Goal: Communication & Community: Answer question/provide support

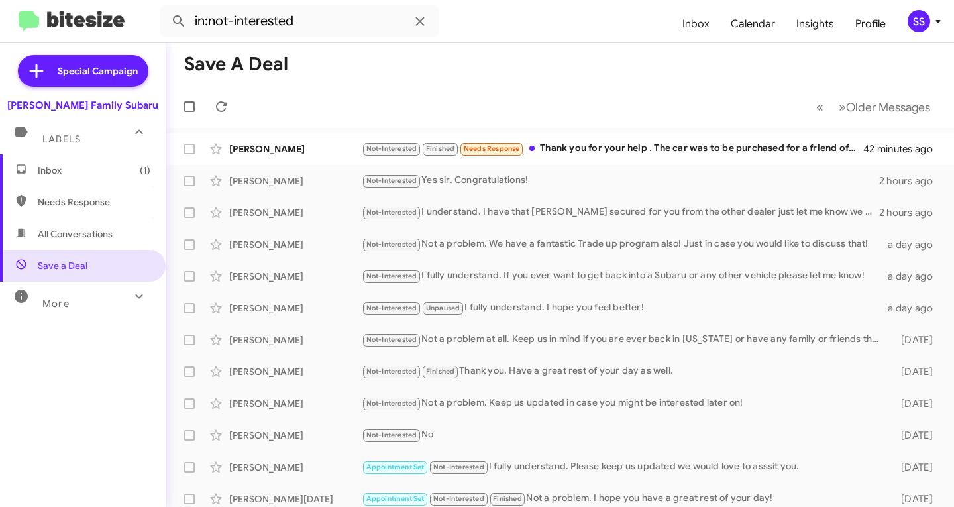
click at [99, 172] on span "Inbox (1)" at bounding box center [94, 170] width 113 height 13
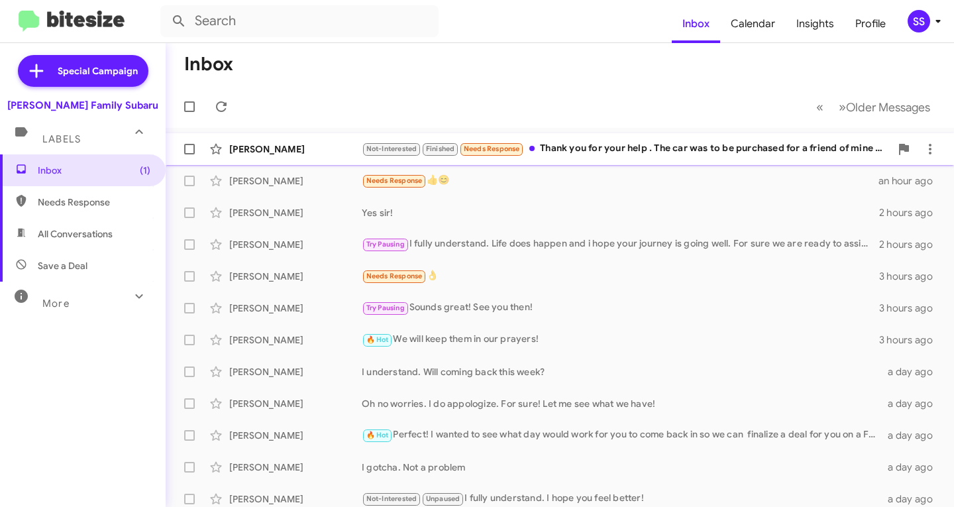
click at [596, 146] on div "Not-Interested Finished Needs Response Thank you for your help . The car was to…" at bounding box center [626, 148] width 528 height 15
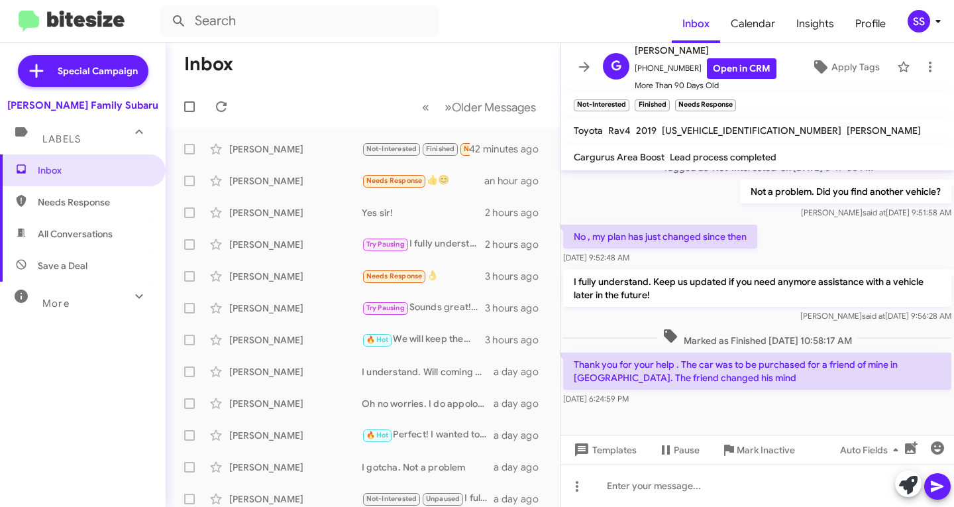
scroll to position [1364, 0]
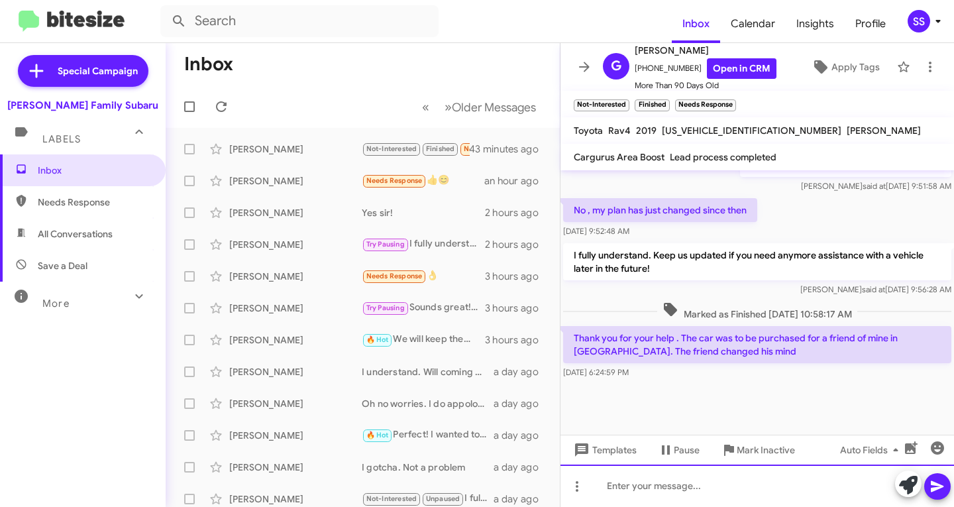
click at [662, 497] on div at bounding box center [756, 485] width 393 height 42
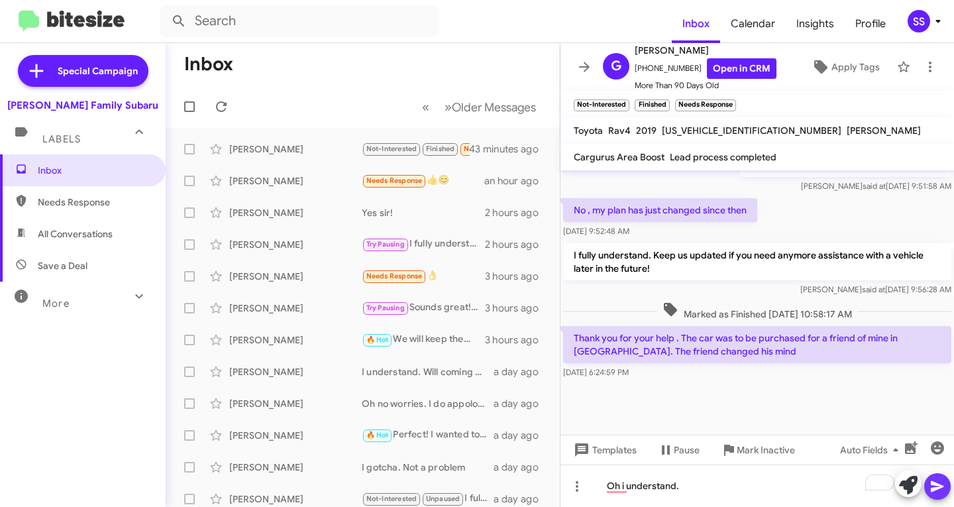
click at [936, 483] on icon at bounding box center [936, 486] width 13 height 11
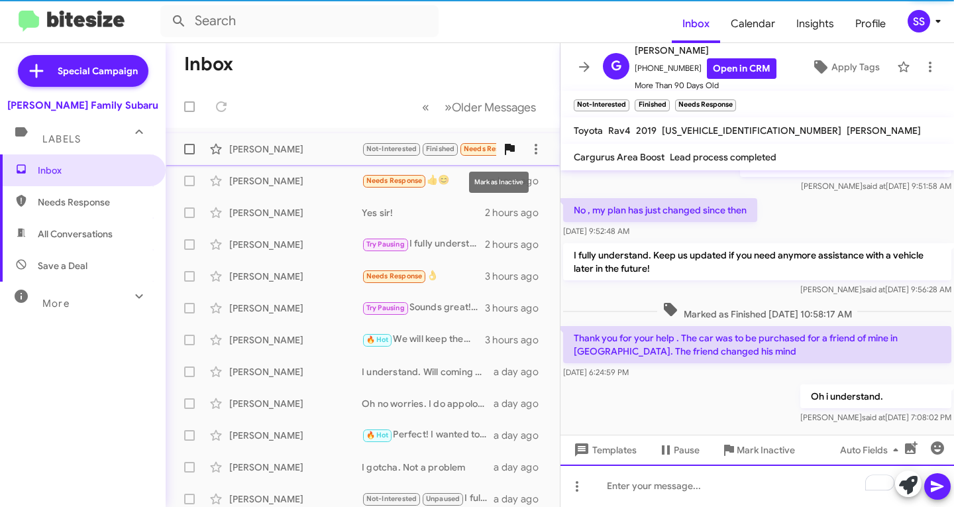
scroll to position [0, 0]
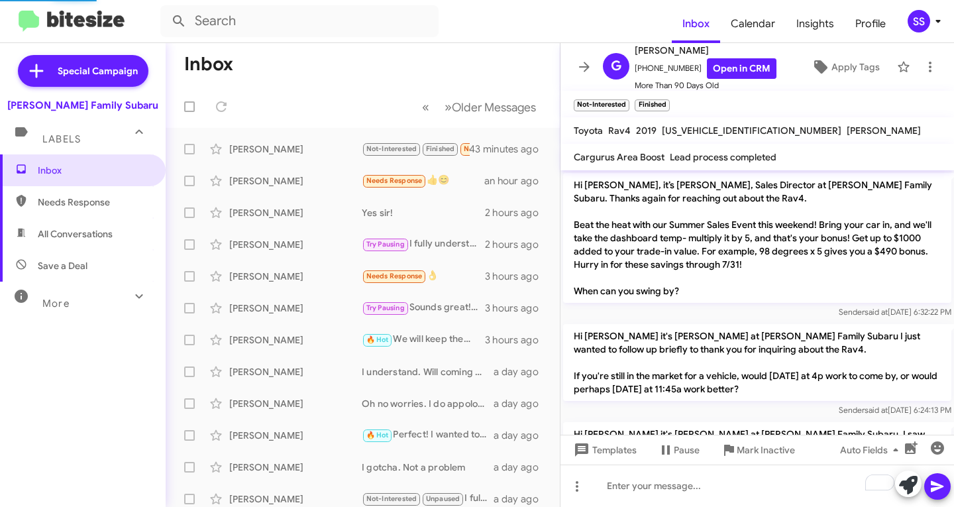
click at [114, 263] on span "Save a Deal" at bounding box center [83, 266] width 166 height 32
type input "in:not-interested"
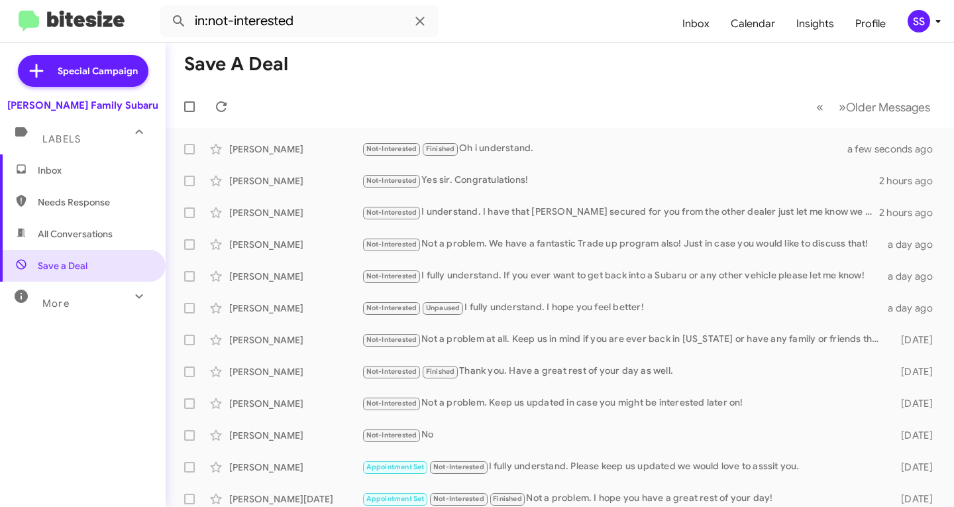
click at [77, 164] on span "Inbox" at bounding box center [94, 170] width 113 height 13
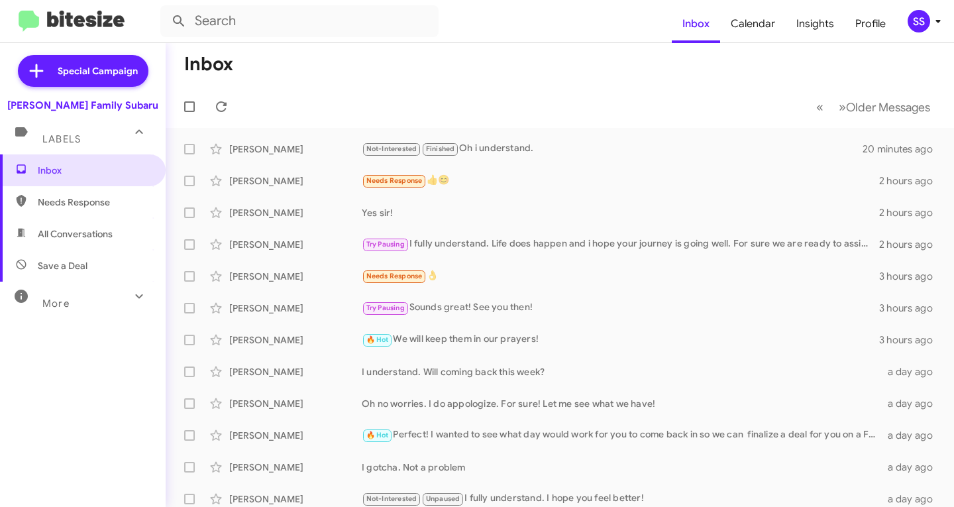
click at [101, 258] on span "Save a Deal" at bounding box center [83, 266] width 166 height 32
type input "in:not-interested"
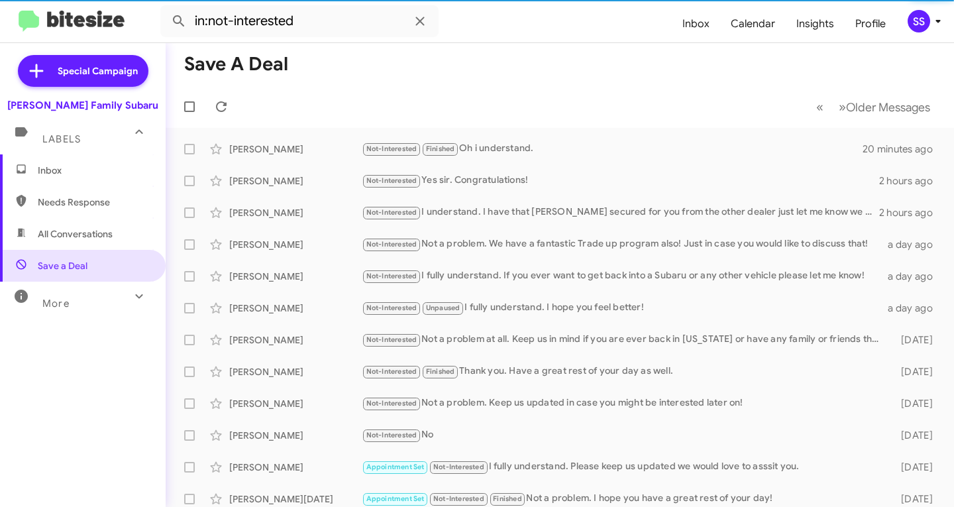
click at [90, 168] on span "Inbox" at bounding box center [94, 170] width 113 height 13
